Goal: Information Seeking & Learning: Learn about a topic

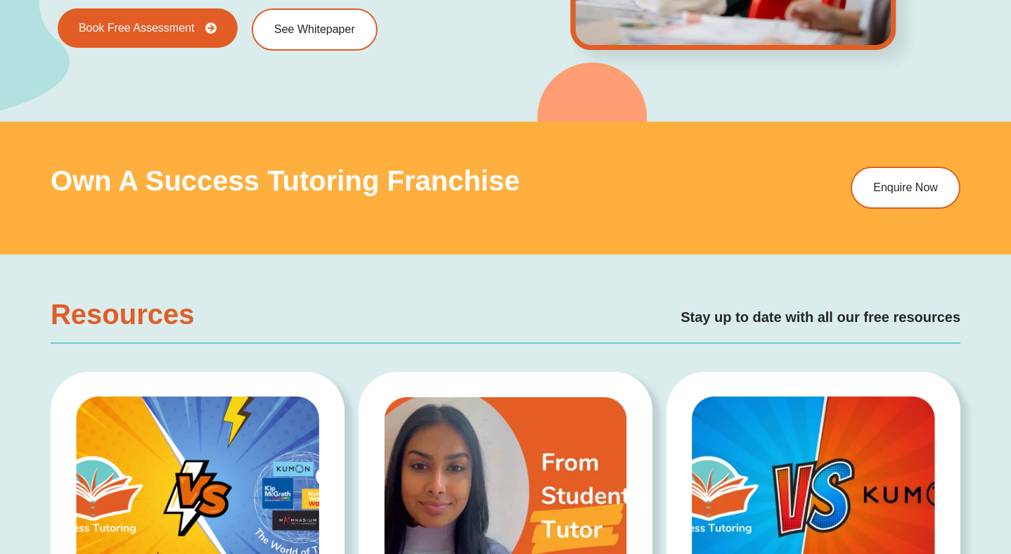
scroll to position [2357, 0]
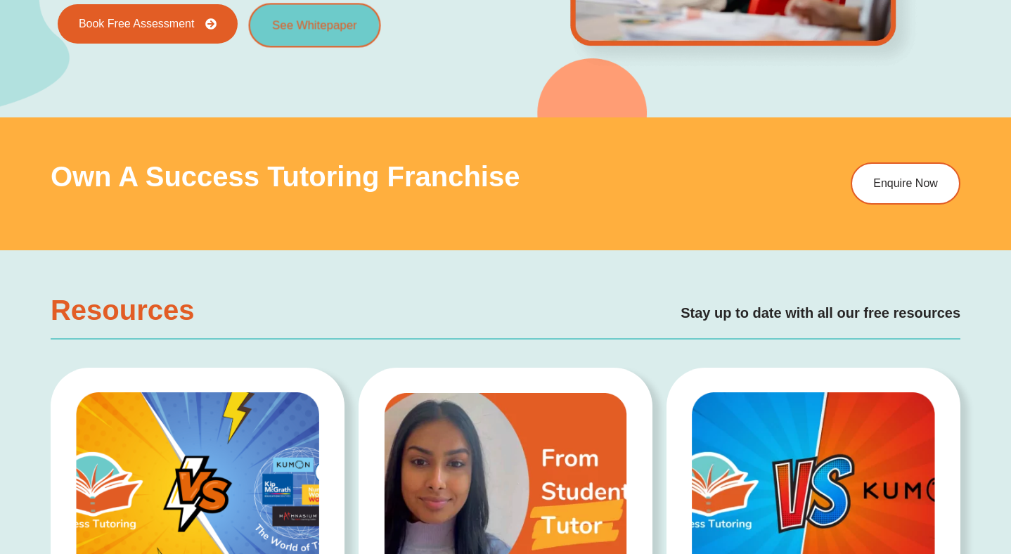
click at [311, 30] on span "See Whitepaper" at bounding box center [315, 26] width 84 height 12
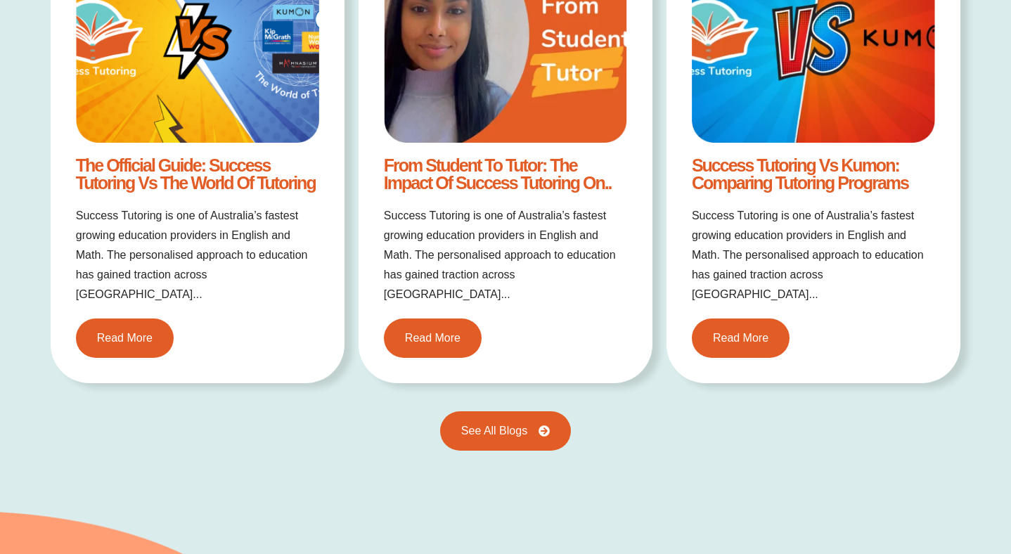
scroll to position [2829, 0]
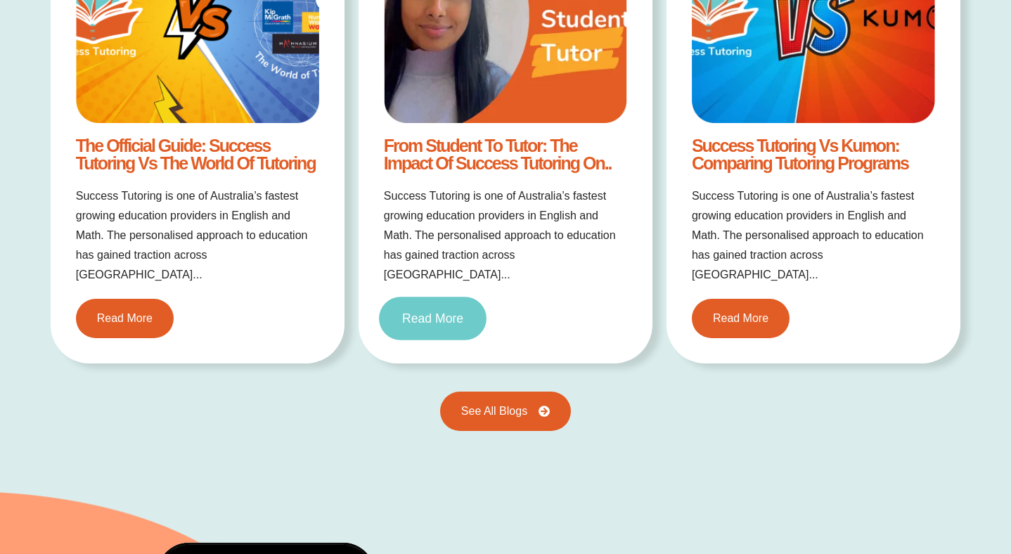
click at [443, 312] on span "Read More" at bounding box center [432, 318] width 61 height 13
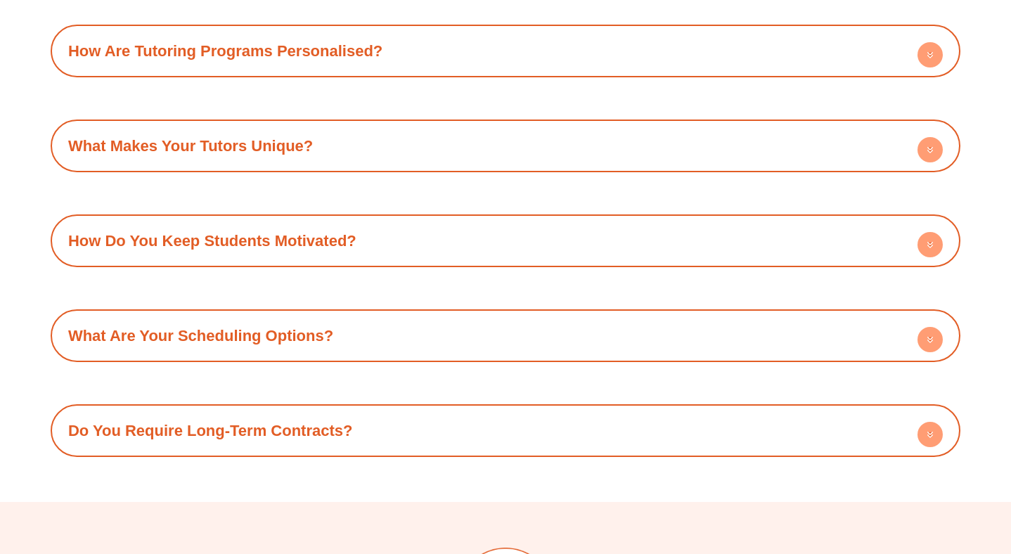
scroll to position [4947, 0]
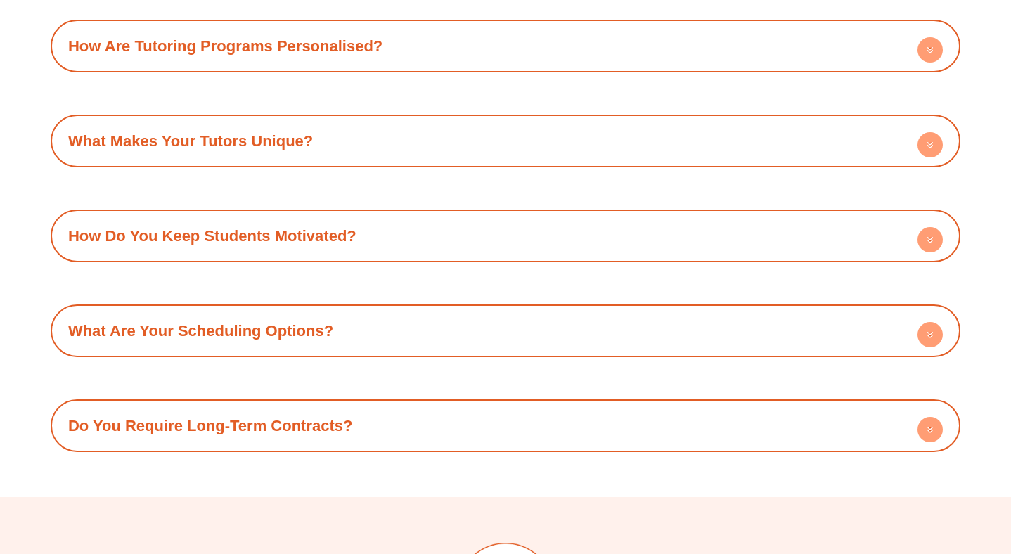
click at [287, 132] on link "What Makes Your Tutors Unique?" at bounding box center [190, 141] width 245 height 18
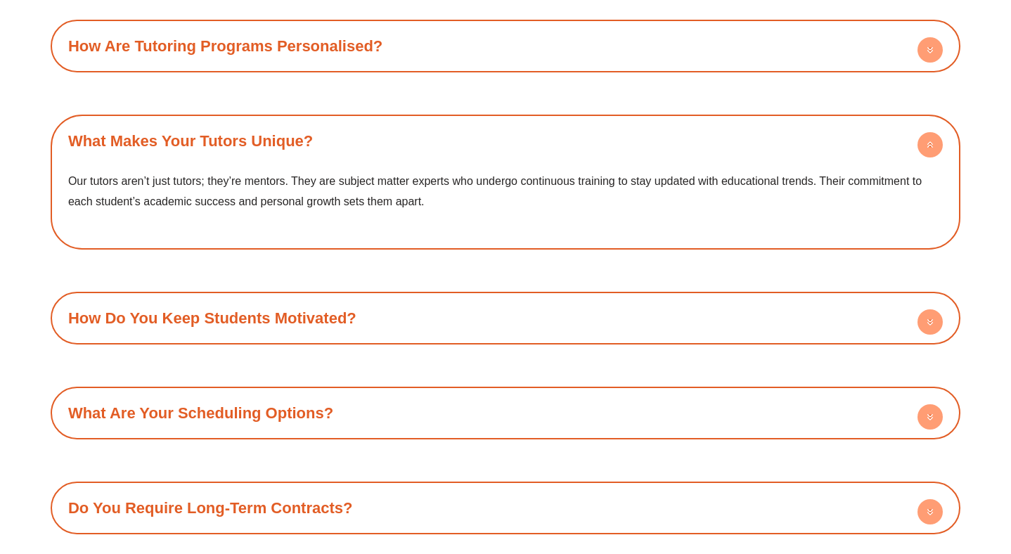
click at [287, 132] on link "What Makes Your Tutors Unique?" at bounding box center [190, 141] width 245 height 18
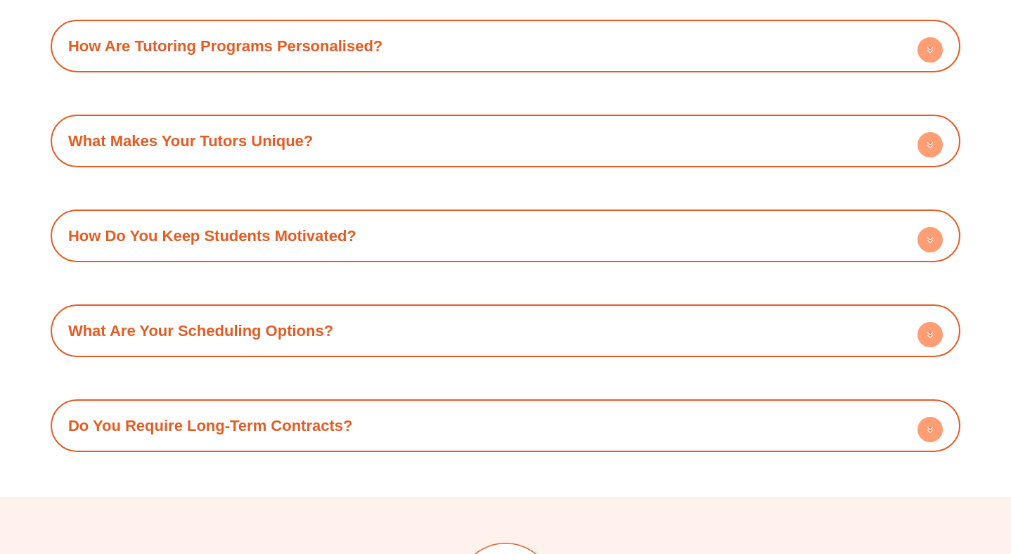
click at [285, 322] on link "What Are Your Scheduling Options?" at bounding box center [200, 331] width 265 height 18
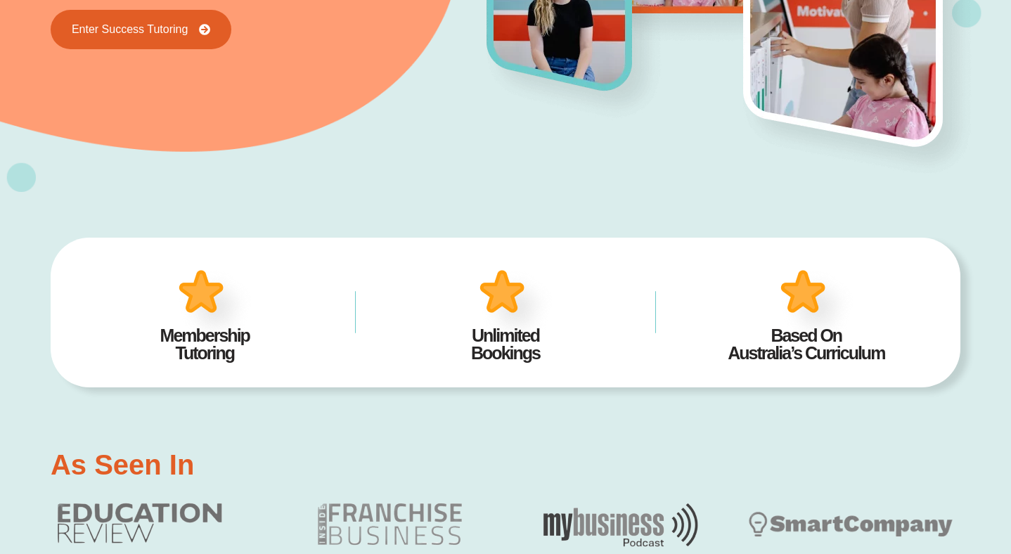
scroll to position [0, 0]
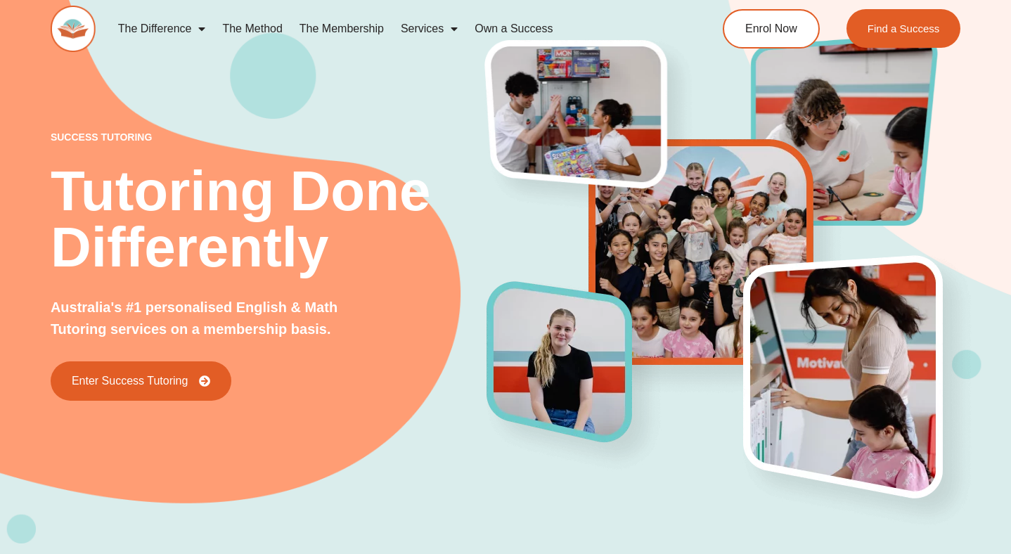
click at [458, 32] on span "Menu" at bounding box center [450, 28] width 14 height 25
click at [443, 27] on span "Menu" at bounding box center [450, 28] width 14 height 25
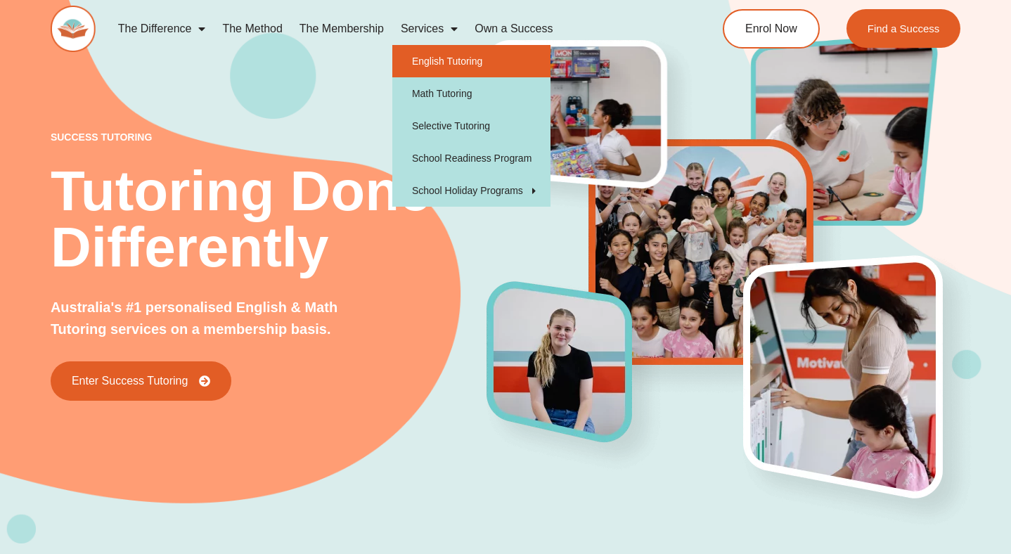
click at [436, 56] on link "English Tutoring" at bounding box center [471, 61] width 158 height 32
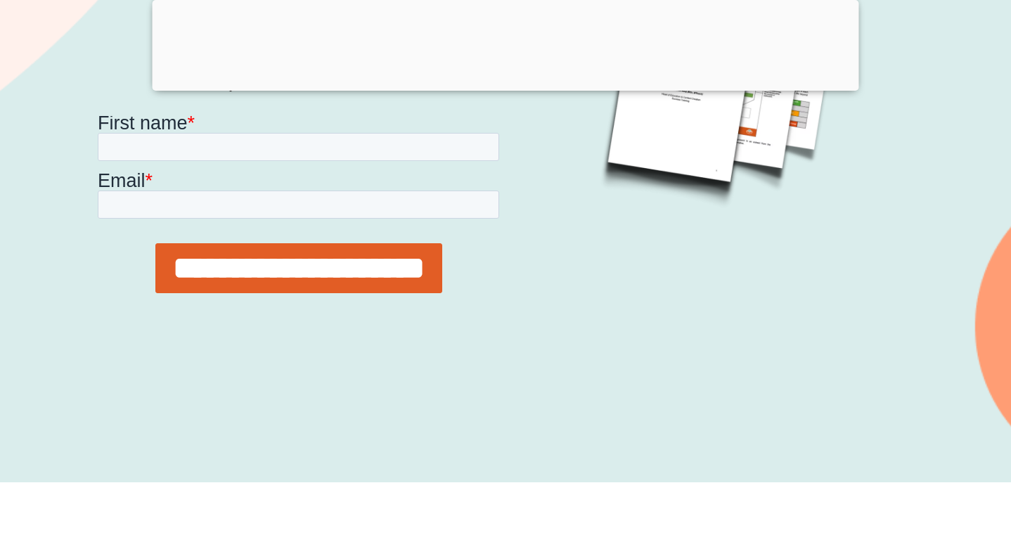
scroll to position [272, 0]
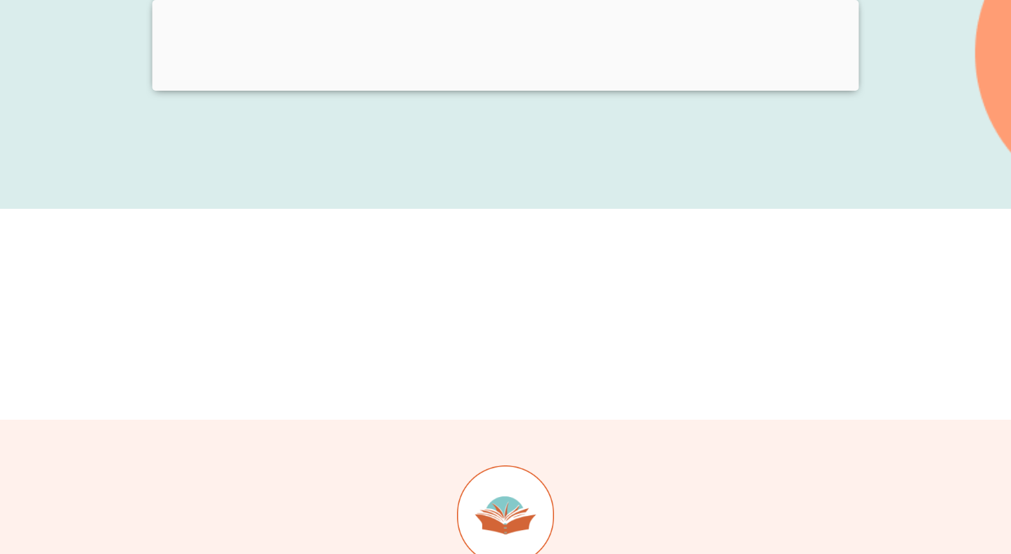
scroll to position [272, 0]
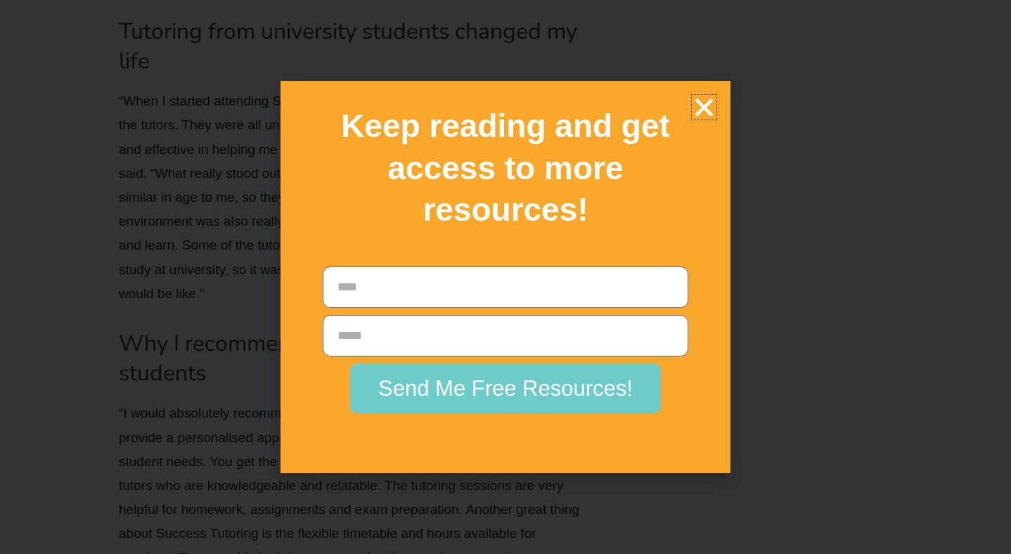
scroll to position [2626, 0]
click at [709, 111] on icon "Close" at bounding box center [704, 107] width 25 height 25
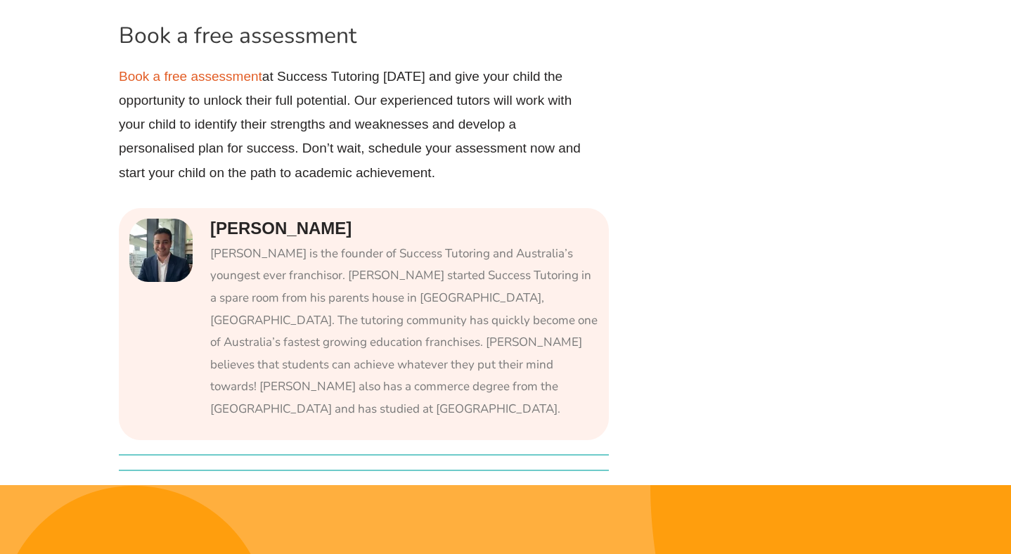
scroll to position [3980, 0]
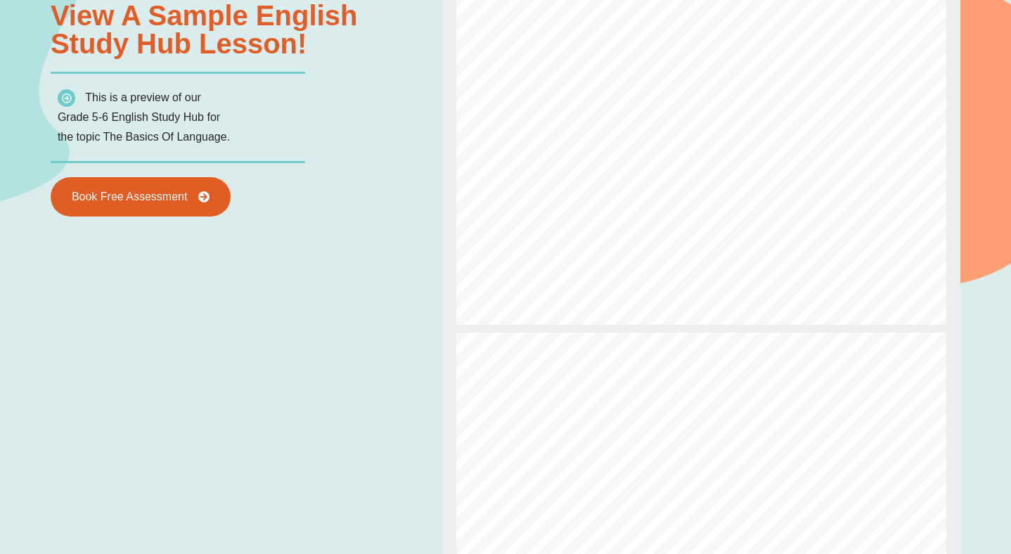
type input "*"
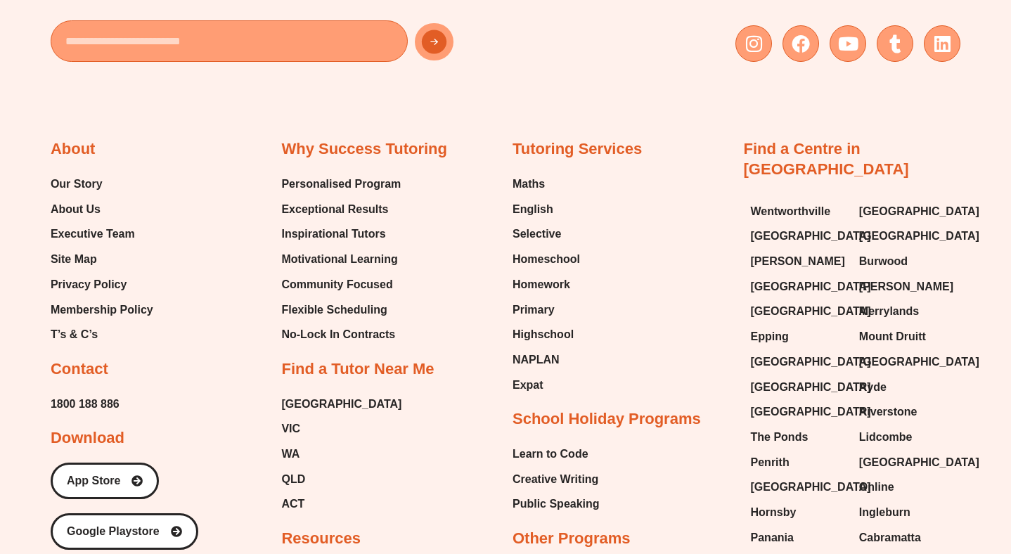
scroll to position [5325, 0]
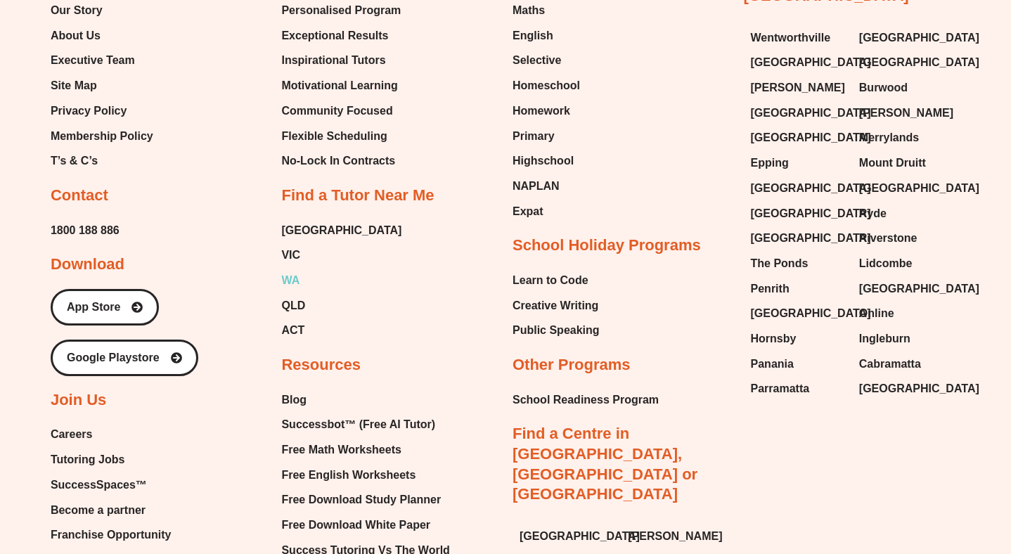
click at [294, 278] on span "WA" at bounding box center [290, 280] width 18 height 21
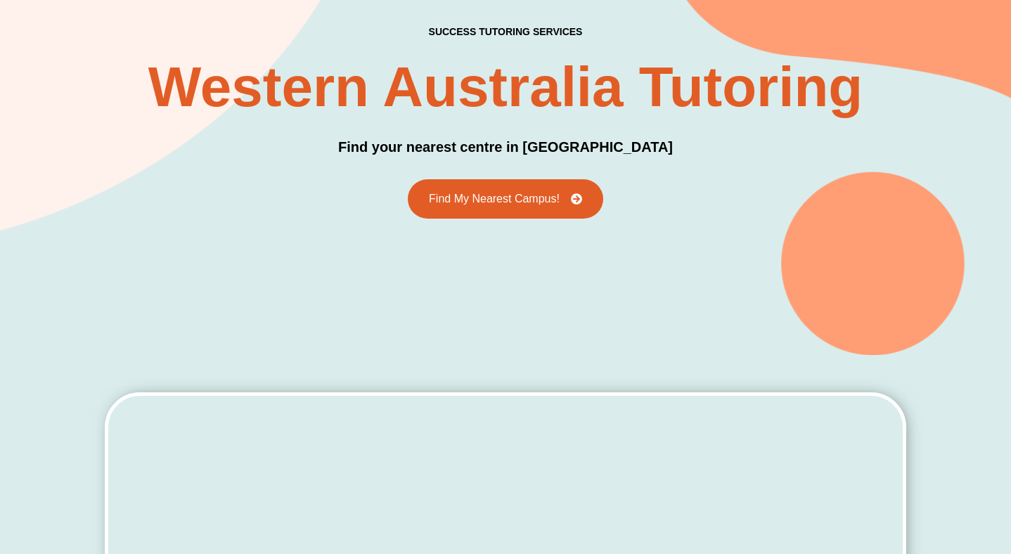
scroll to position [102, 0]
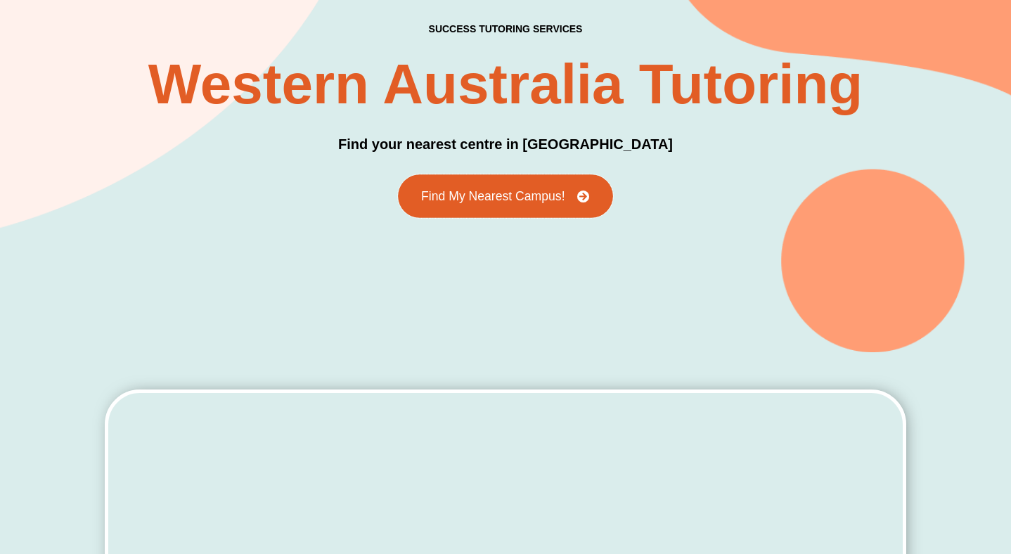
click at [479, 190] on span "Find My Nearest Campus!" at bounding box center [492, 196] width 143 height 13
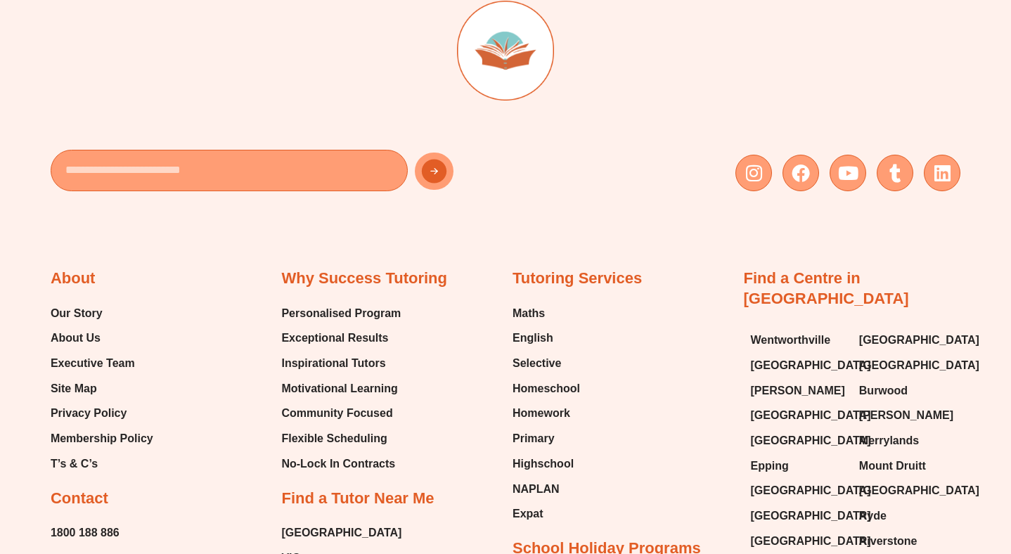
scroll to position [5734, 0]
